Goal: Task Accomplishment & Management: Manage account settings

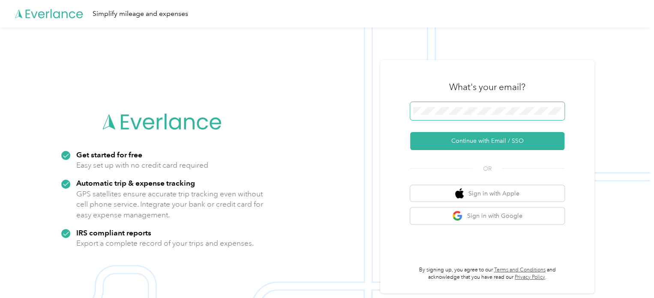
click at [431, 106] on span at bounding box center [487, 111] width 154 height 18
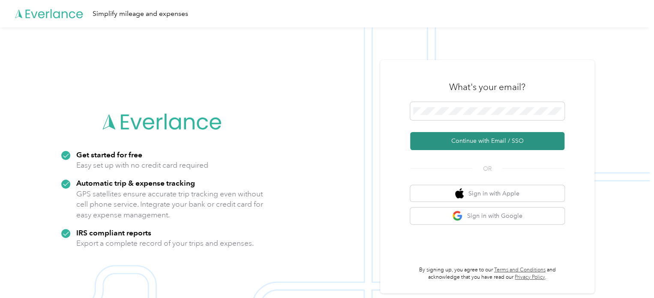
click at [518, 145] on button "Continue with Email / SSO" at bounding box center [487, 141] width 154 height 18
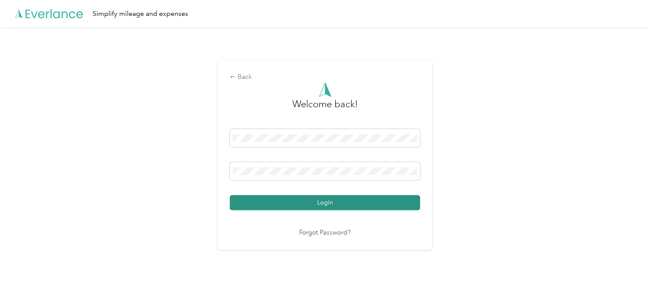
click at [328, 200] on button "Login" at bounding box center [325, 202] width 190 height 15
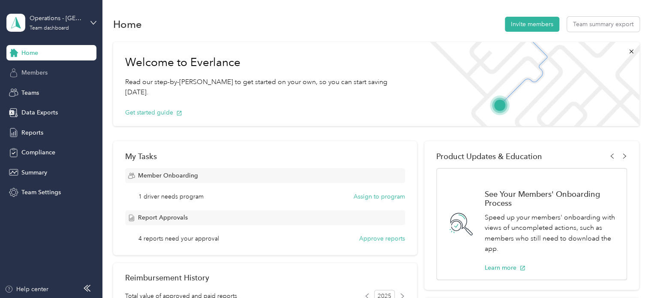
click at [39, 73] on span "Members" at bounding box center [34, 72] width 26 height 9
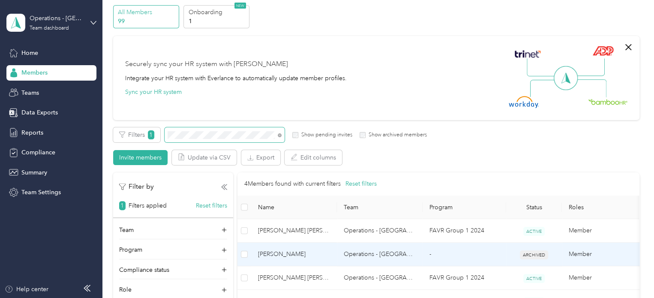
scroll to position [34, 0]
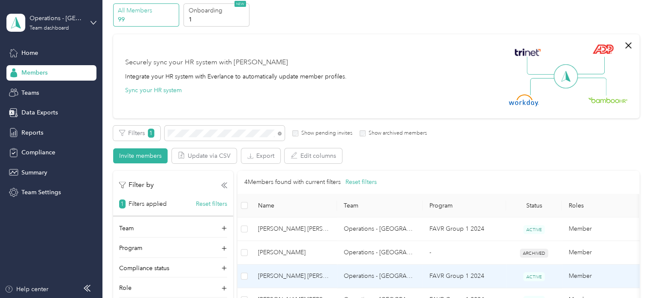
click at [297, 281] on td "[PERSON_NAME] [PERSON_NAME]" at bounding box center [294, 277] width 86 height 24
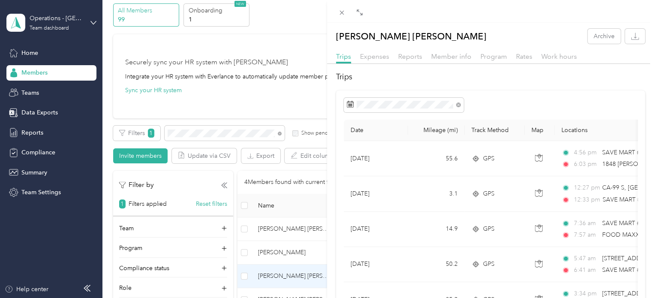
click at [204, 136] on div "[PERSON_NAME] [PERSON_NAME] Archive Trips Expenses Reports Member info Program …" at bounding box center [327, 149] width 654 height 298
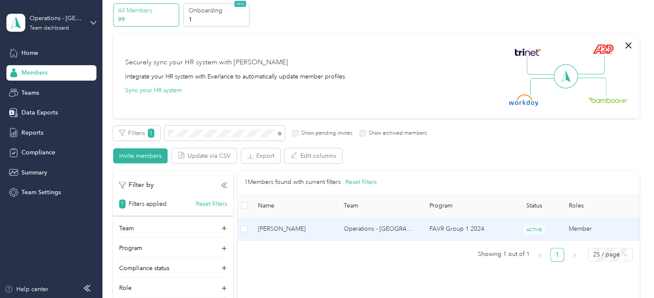
click at [267, 234] on td "[PERSON_NAME]" at bounding box center [294, 229] width 86 height 24
